Goal: Task Accomplishment & Management: Use online tool/utility

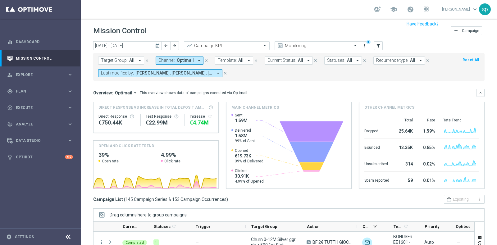
scroll to position [7, 0]
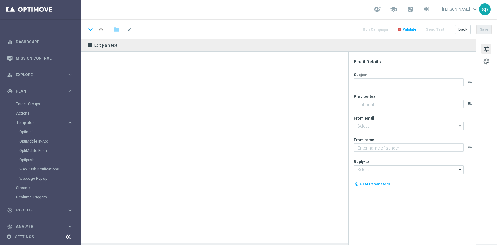
type textarea "Scopri la promozione che ti abbiamo riservato"
type textarea "Sisal"
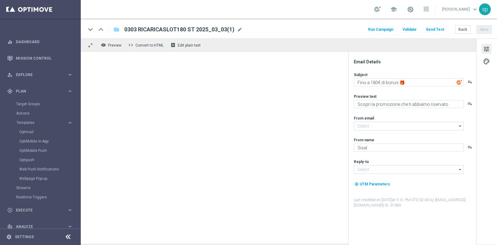
type input "newsletter@comunicazioni.sisal.it"
type input "info@sisal.it"
